Goal: Task Accomplishment & Management: Use online tool/utility

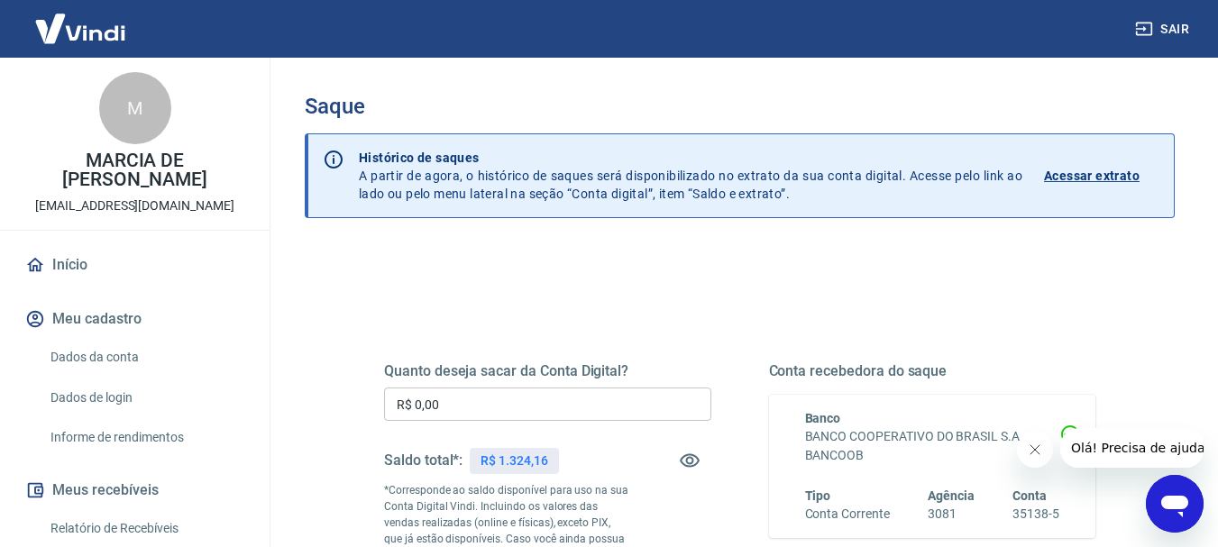
click at [528, 414] on input "R$ 0,00" at bounding box center [547, 404] width 327 height 33
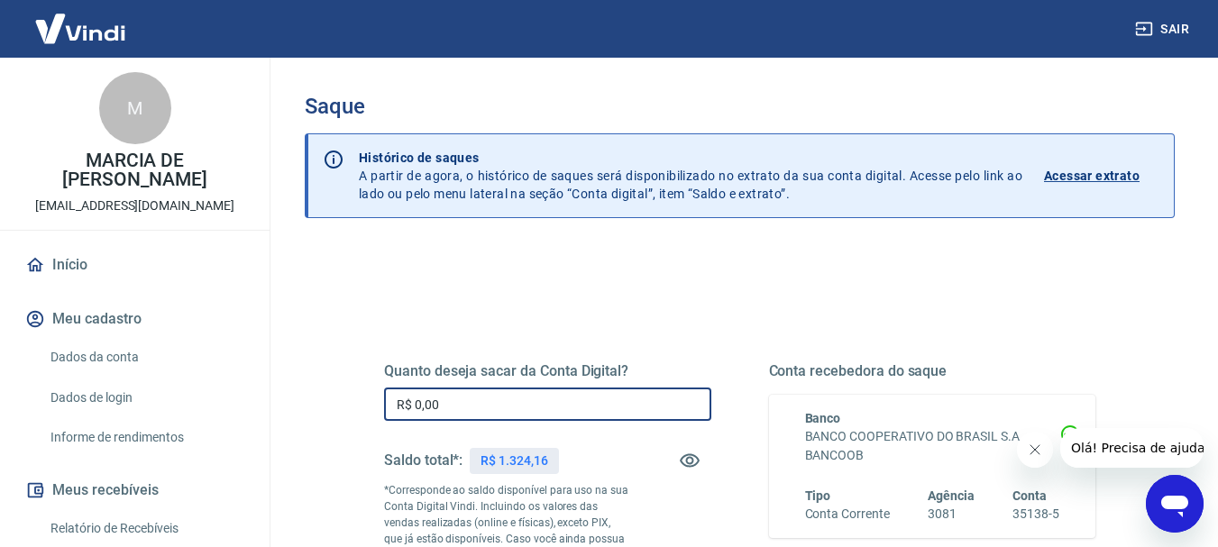
click at [528, 414] on input "R$ 0,00" at bounding box center [547, 404] width 327 height 33
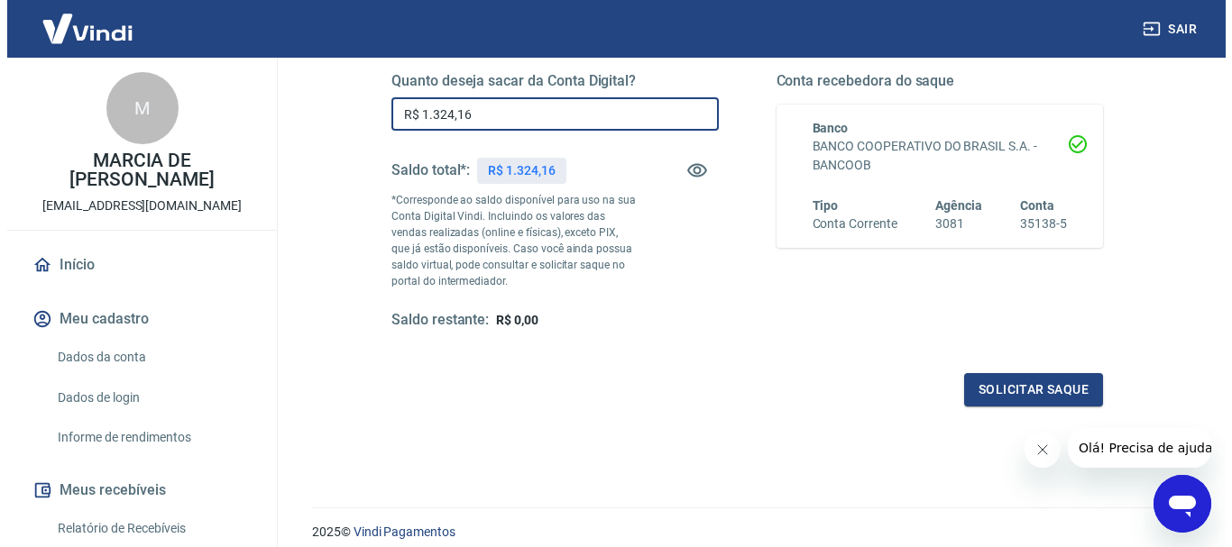
scroll to position [361, 0]
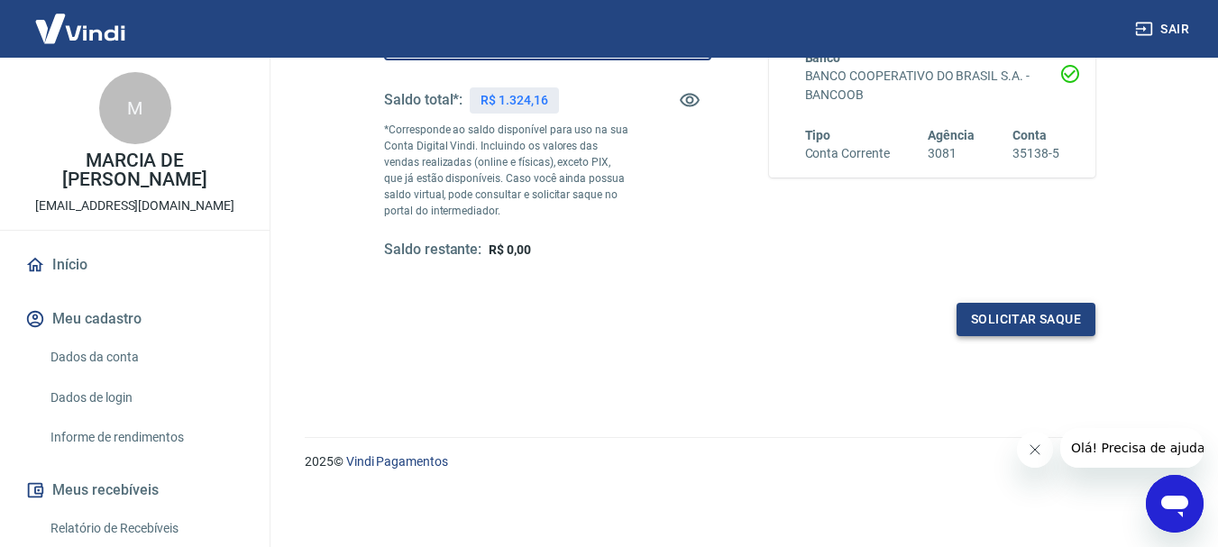
type input "R$ 1.324,16"
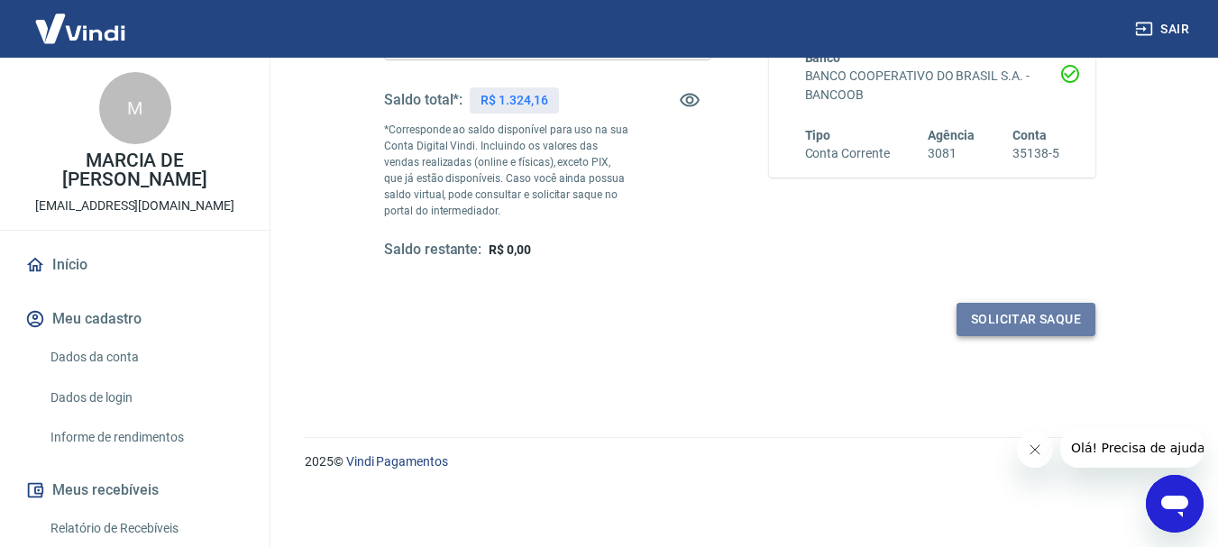
click at [1009, 324] on button "Solicitar saque" at bounding box center [1026, 319] width 139 height 33
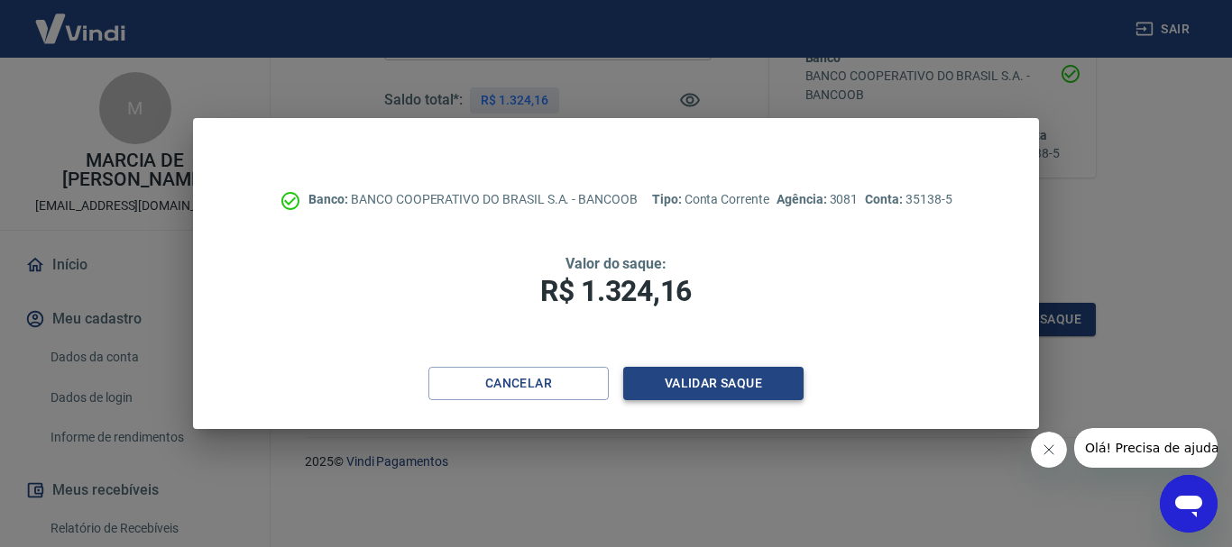
click at [785, 389] on button "Validar saque" at bounding box center [713, 383] width 180 height 33
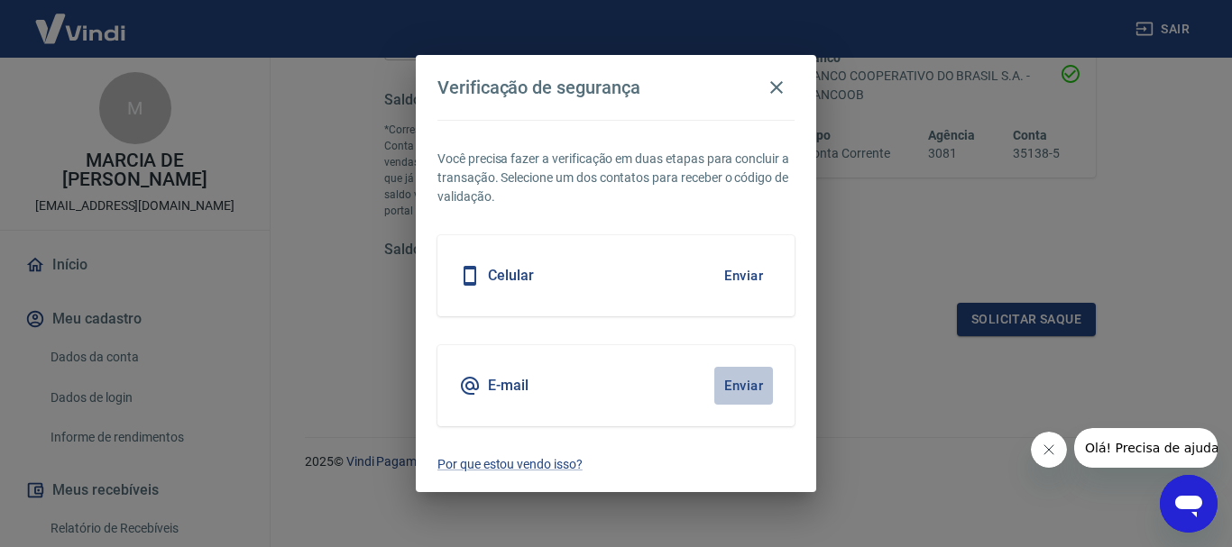
click at [740, 391] on button "Enviar" at bounding box center [743, 386] width 59 height 38
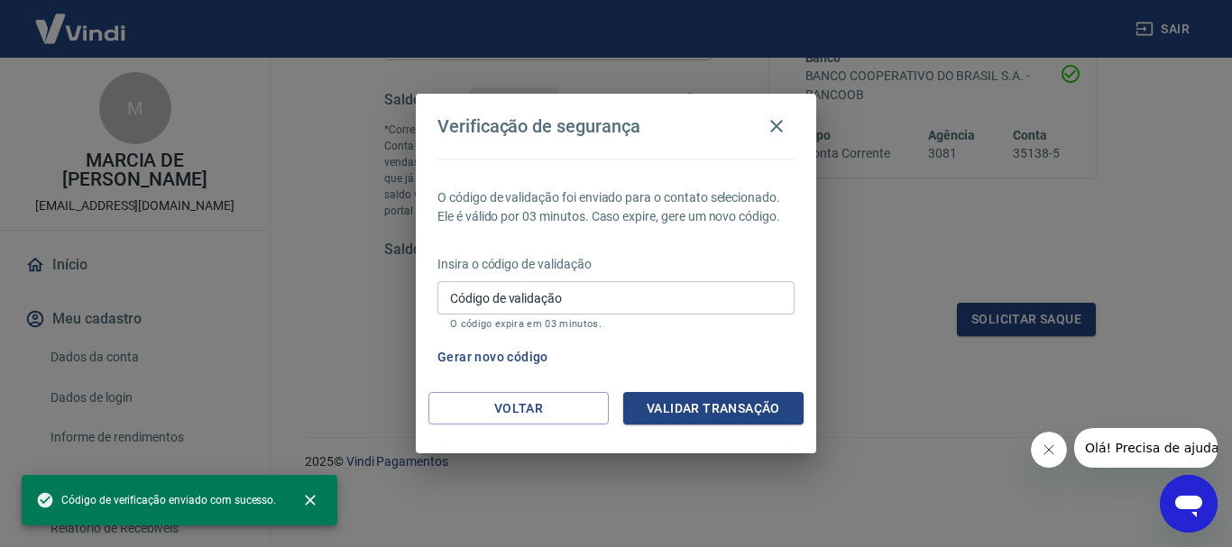
click at [527, 305] on input "Código de validação" at bounding box center [615, 297] width 357 height 33
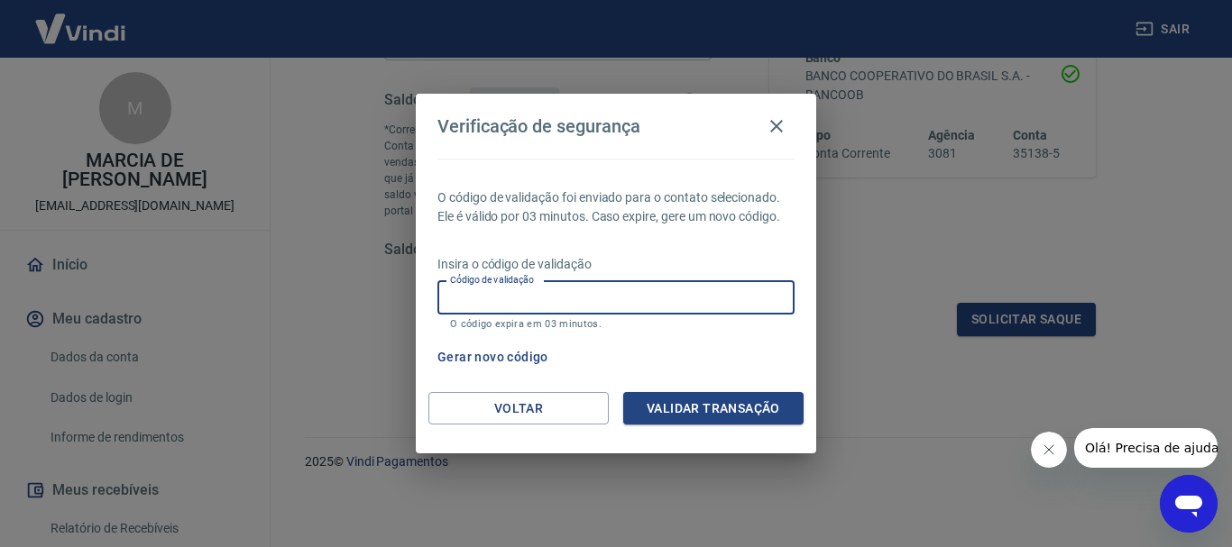
paste input "773759"
type input "773759"
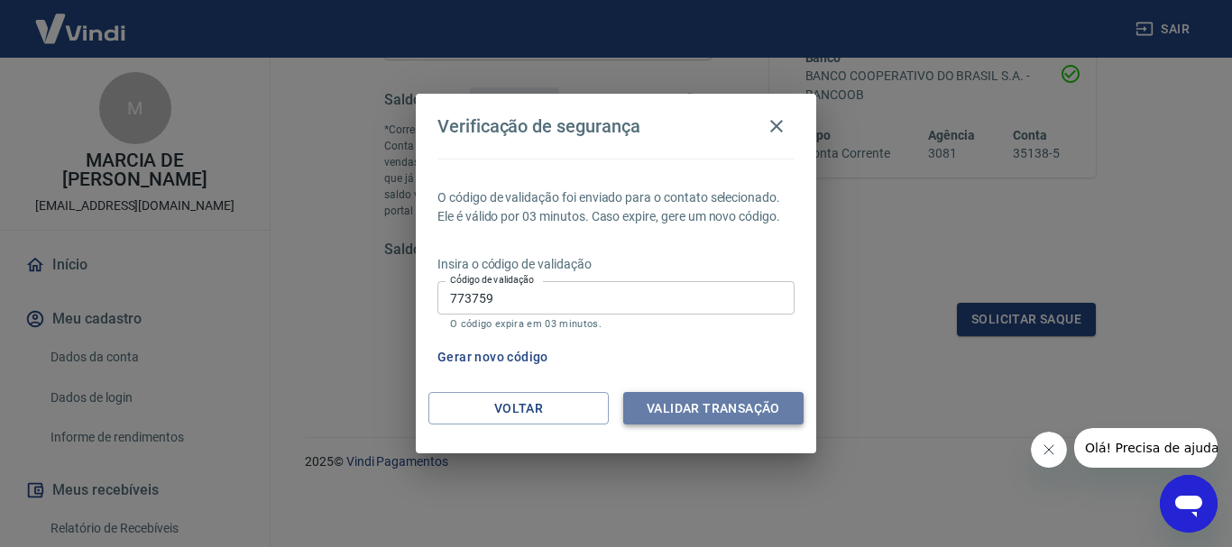
click at [752, 402] on button "Validar transação" at bounding box center [713, 408] width 180 height 33
